Goal: Information Seeking & Learning: Learn about a topic

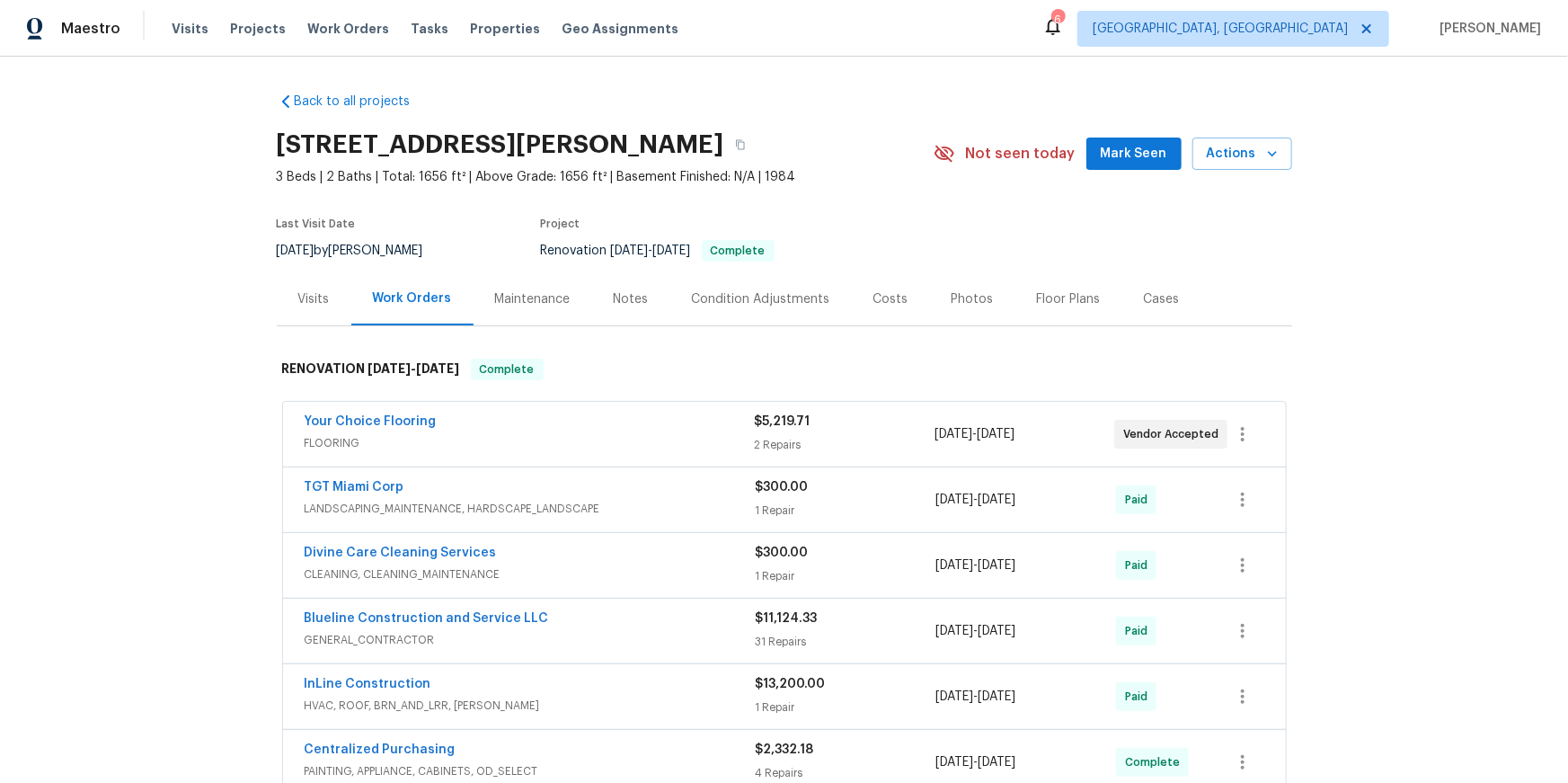
click at [337, 326] on div "Visits" at bounding box center [314, 298] width 75 height 53
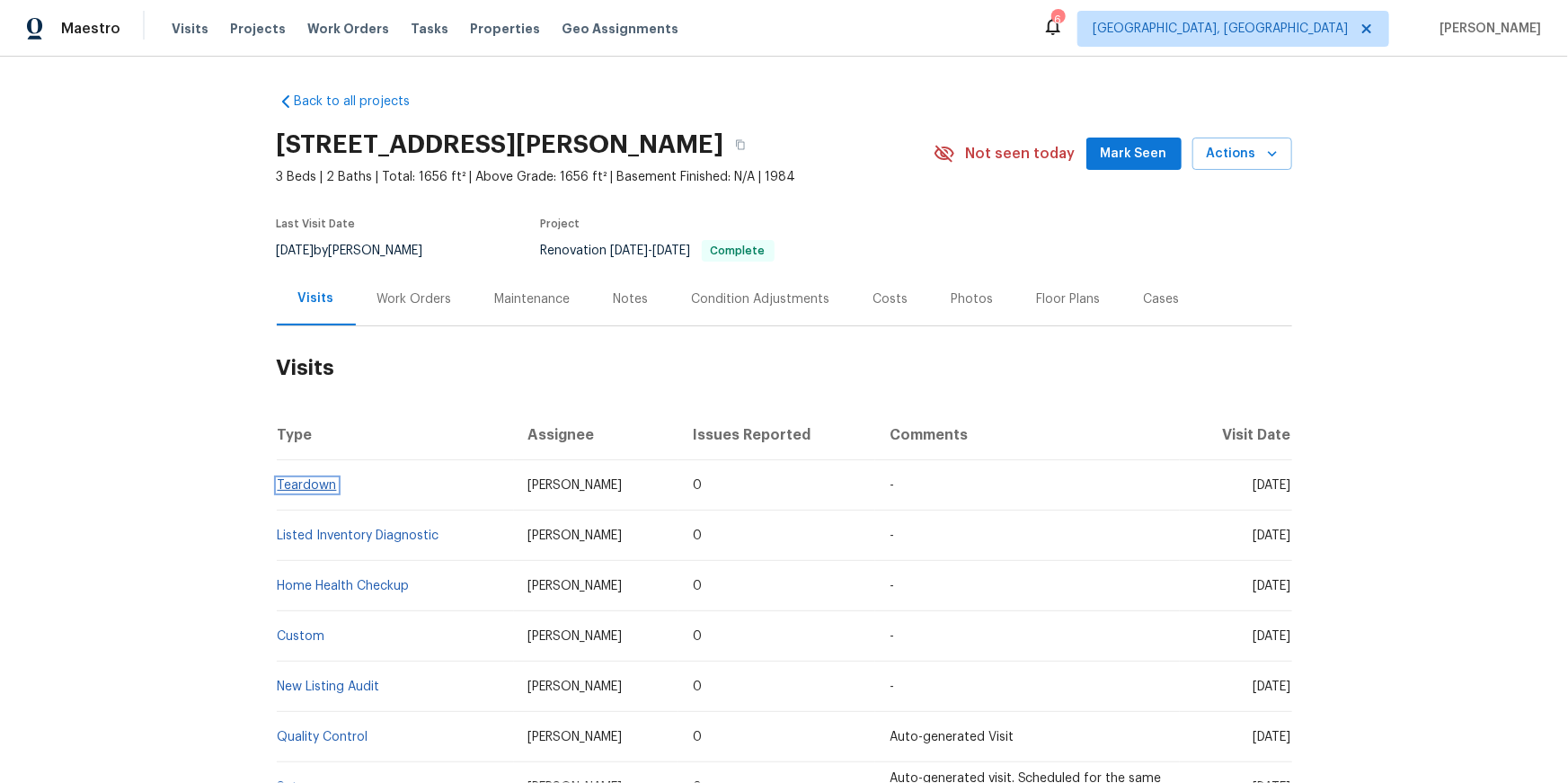
click at [315, 492] on link "Teardown" at bounding box center [306, 485] width 59 height 13
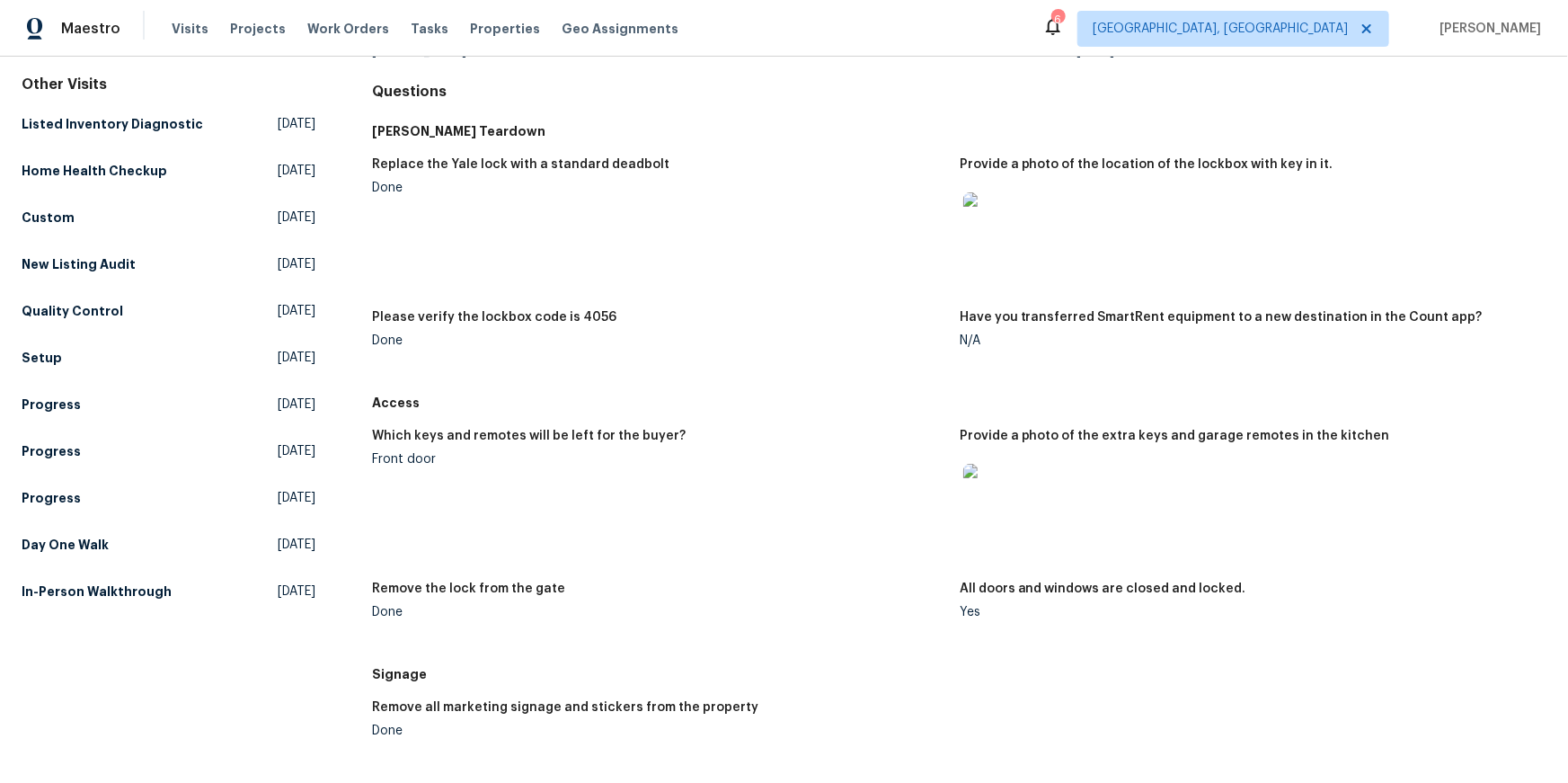
scroll to position [174, 0]
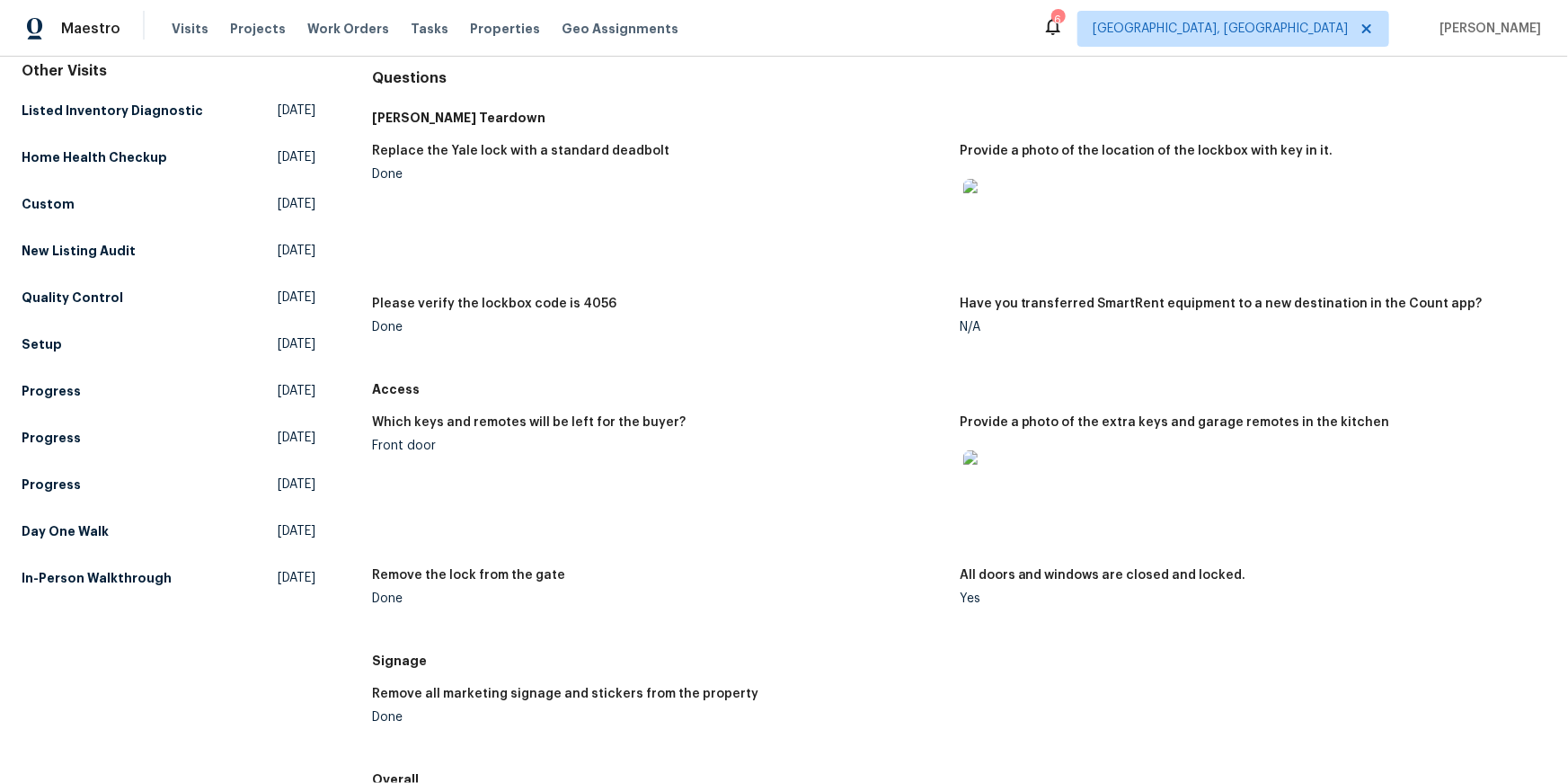
click at [1005, 508] on img at bounding box center [992, 478] width 57 height 57
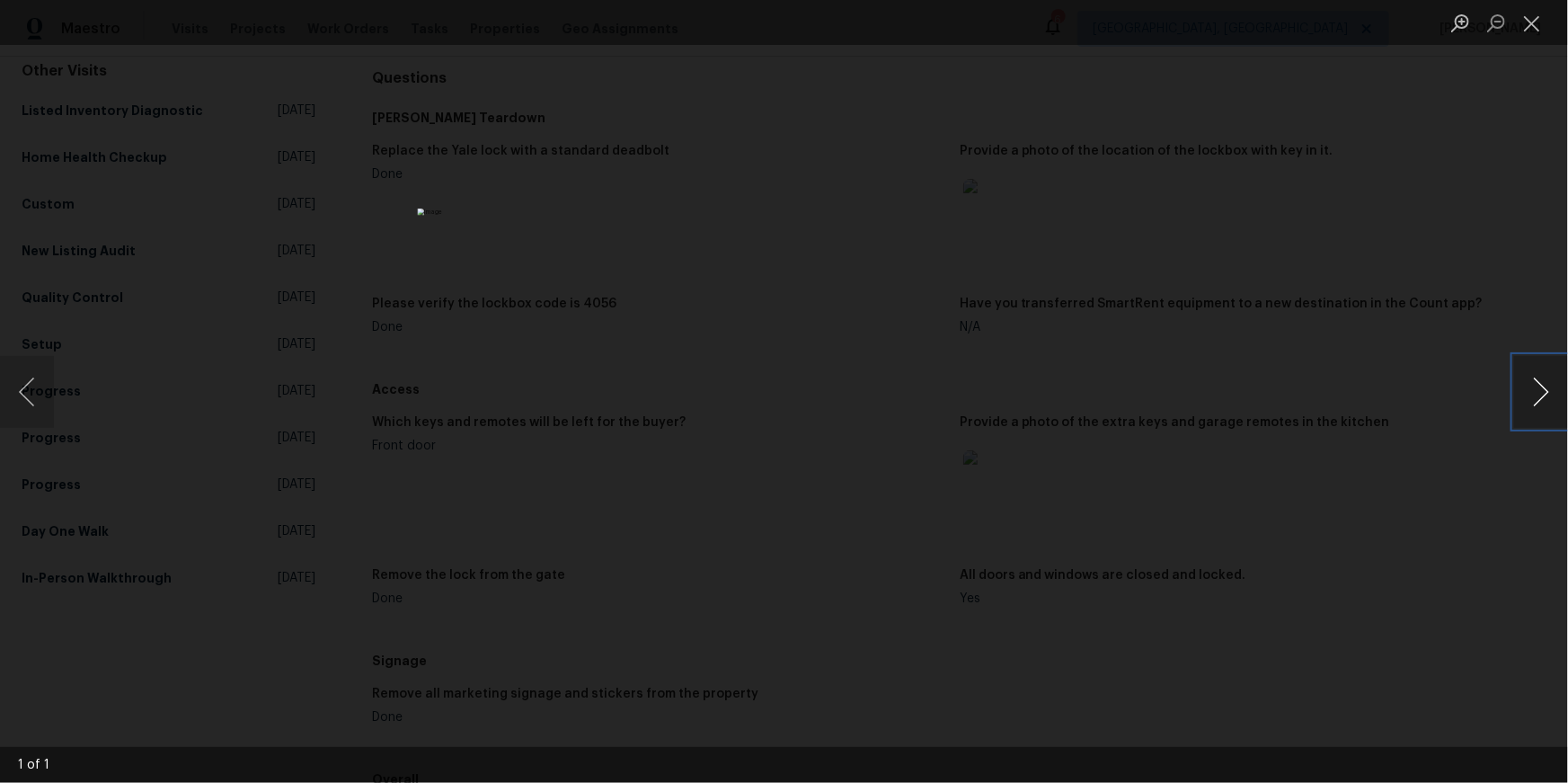
click at [1542, 370] on button "Next image" at bounding box center [1541, 392] width 54 height 72
click at [1537, 383] on button "Next image" at bounding box center [1541, 392] width 54 height 72
click at [1533, 21] on button "Close lightbox" at bounding box center [1532, 23] width 36 height 31
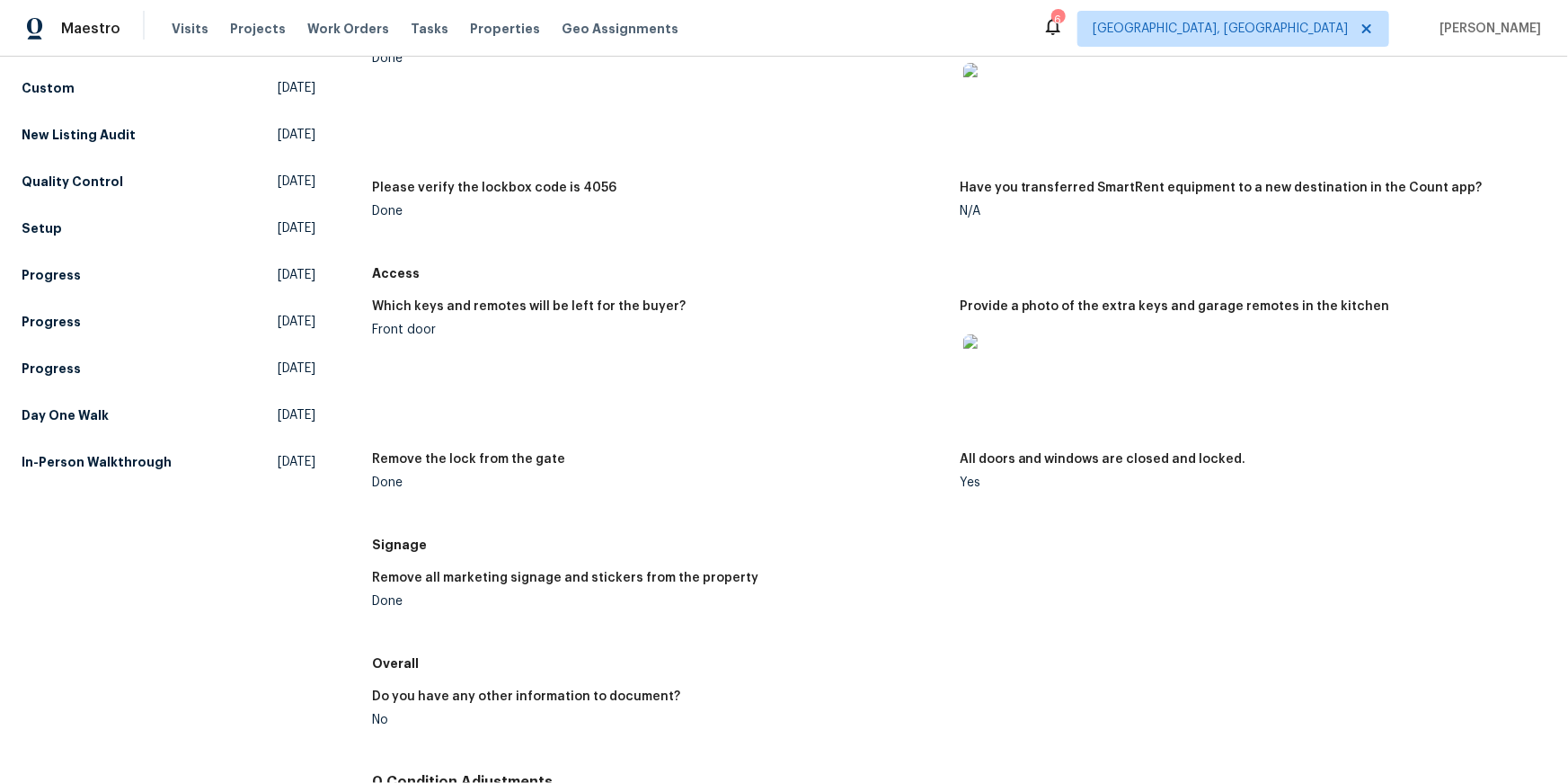
scroll to position [290, 0]
